Goal: Task Accomplishment & Management: Complete application form

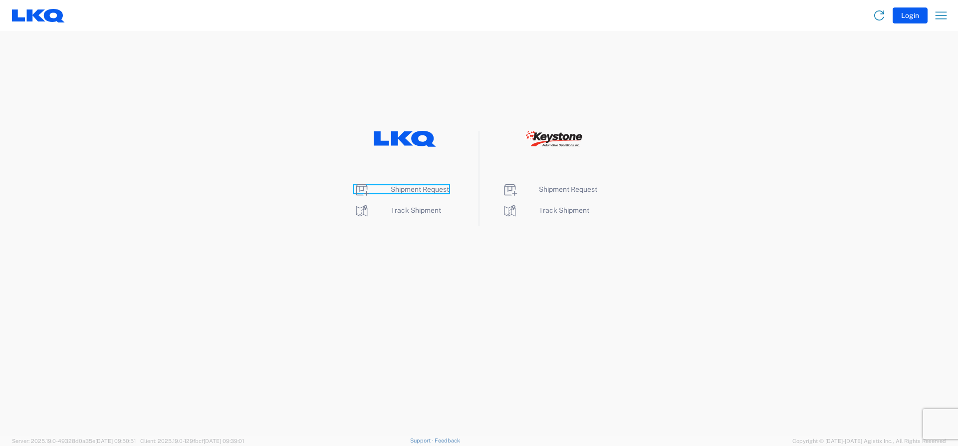
click at [405, 190] on span "Shipment Request" at bounding box center [420, 189] width 58 height 8
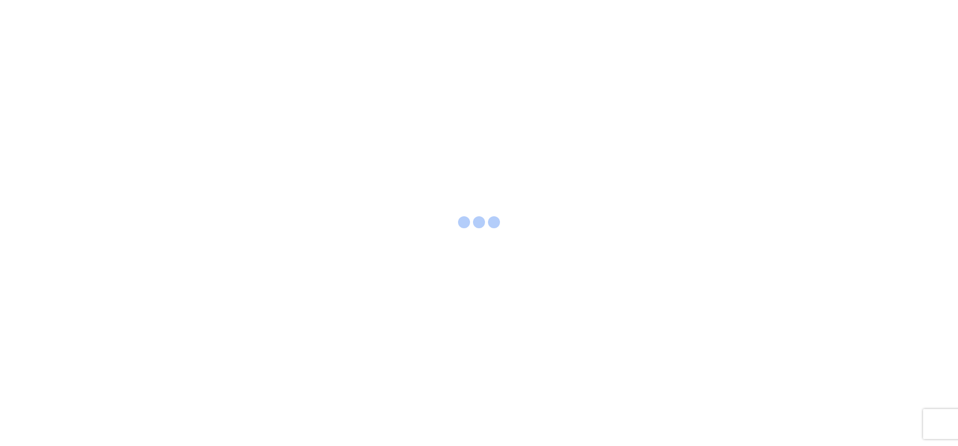
select select "FULL"
select select "LBS"
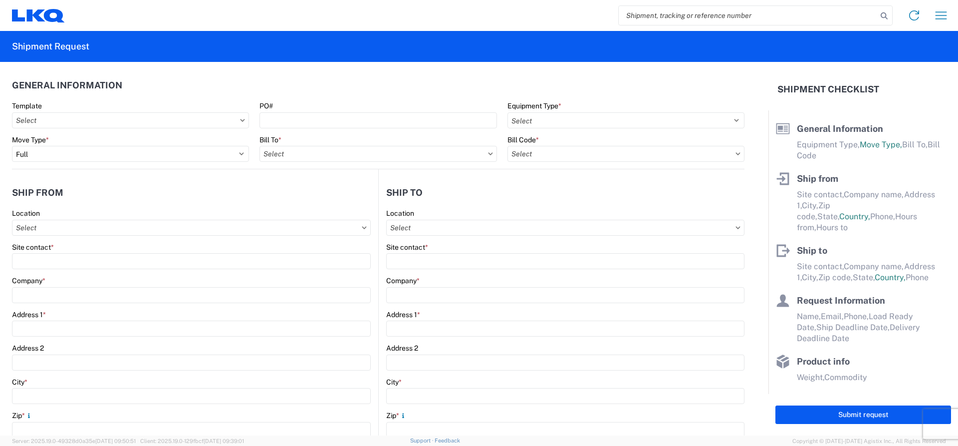
paste input "528010978"
type input "528010978"
click at [885, 14] on icon at bounding box center [884, 16] width 14 height 14
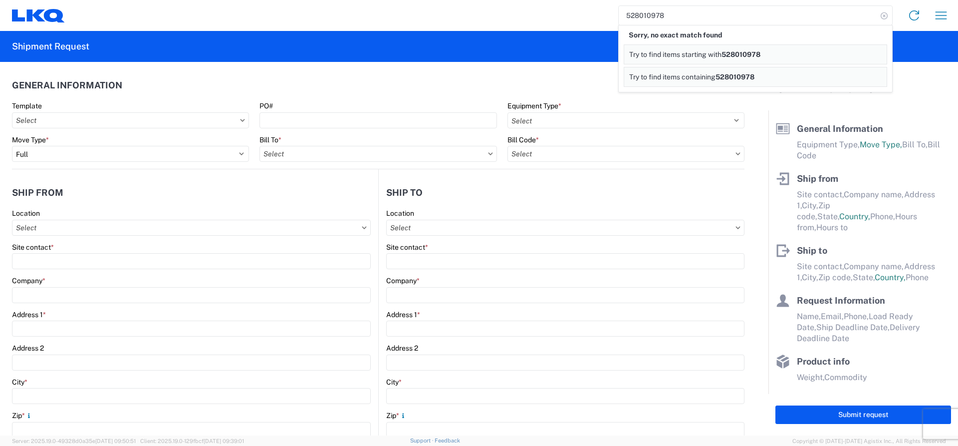
click at [883, 14] on icon at bounding box center [884, 16] width 14 height 14
